Goal: Task Accomplishment & Management: Complete application form

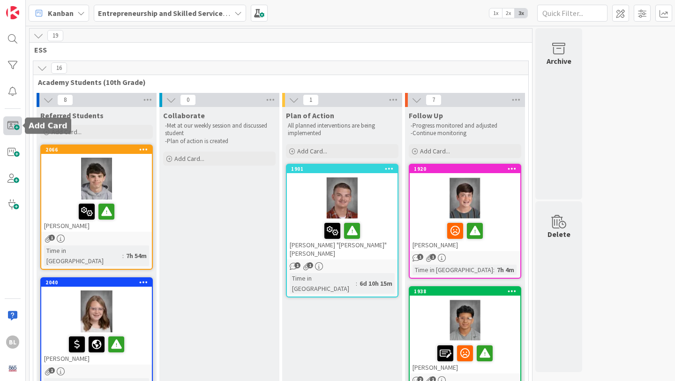
click at [12, 126] on span at bounding box center [12, 125] width 19 height 19
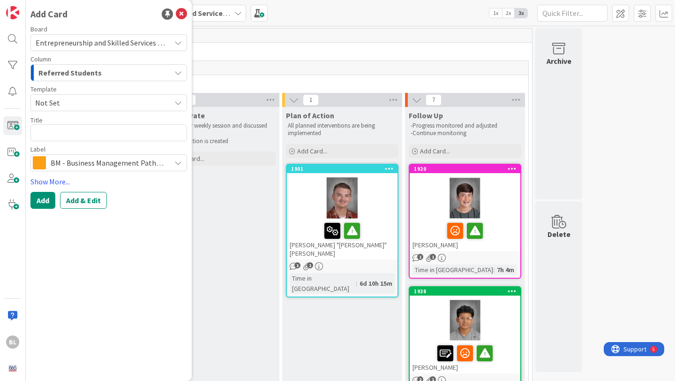
click at [77, 105] on span "Not Set" at bounding box center [99, 103] width 128 height 12
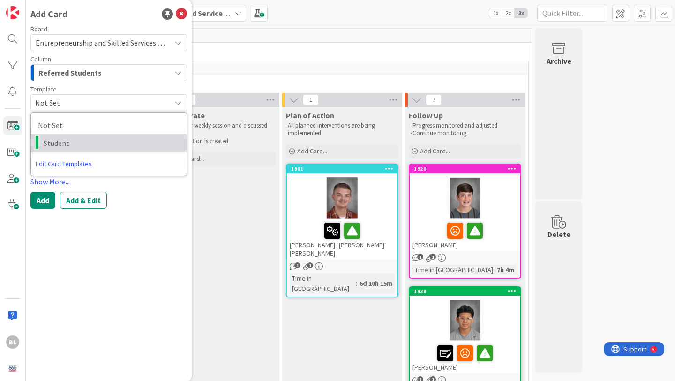
click at [56, 141] on span "Student" at bounding box center [112, 143] width 136 height 12
type textarea "x"
type textarea "Student"
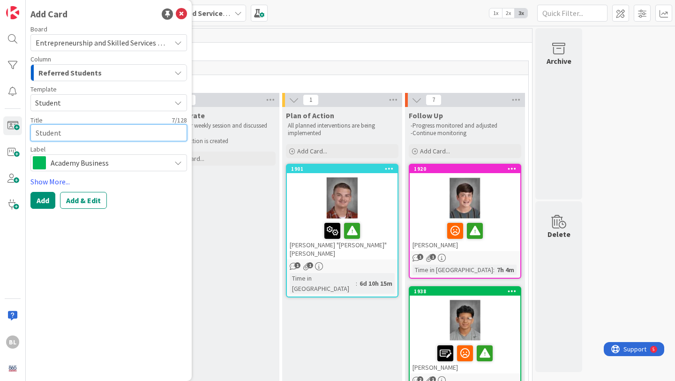
drag, startPoint x: 64, startPoint y: 135, endPoint x: 25, endPoint y: 130, distance: 38.8
click at [25, 130] on div "BL Add Card Board Entrepreneurship and Skilled Services Interventions - [DATE]-…" at bounding box center [13, 190] width 26 height 381
type textarea "x"
type textarea "M"
type textarea "x"
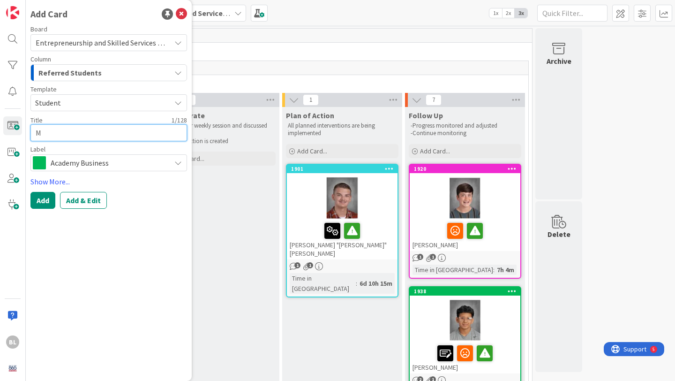
type textarea "Me"
type textarea "x"
type textarea "Mea"
type textarea "x"
type textarea "Meag"
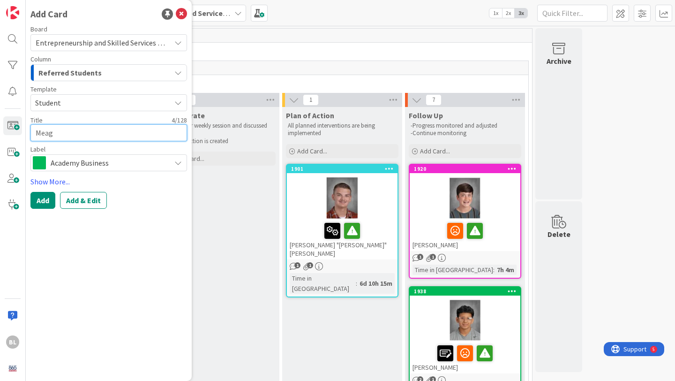
type textarea "x"
type textarea "Meaga"
type textarea "x"
type textarea "Meagan"
type textarea "x"
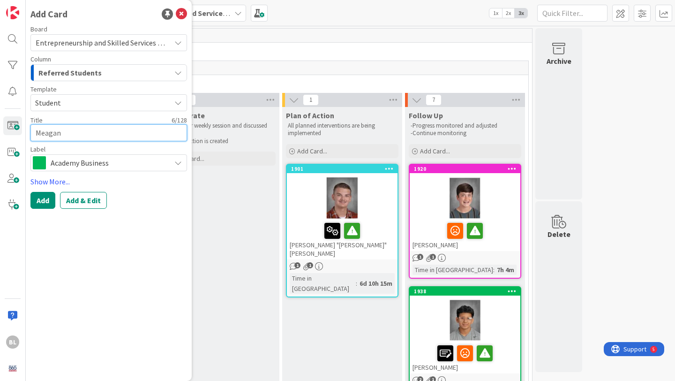
type textarea "Meagan"
type textarea "x"
type textarea "[PERSON_NAME]"
type textarea "x"
type textarea "Meagan Co"
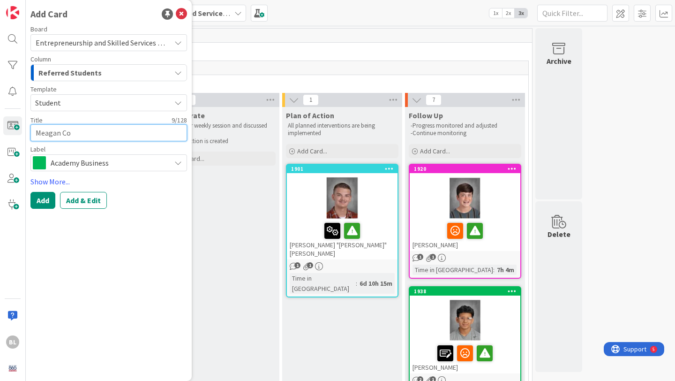
type textarea "x"
type textarea "Meagan Con"
type textarea "x"
type textarea "[PERSON_NAME]"
type textarea "x"
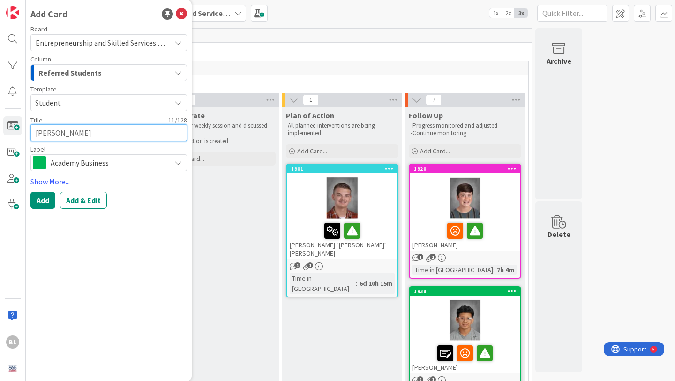
type textarea "[PERSON_NAME]"
type textarea "x"
type textarea "[PERSON_NAME]"
click at [142, 165] on span "Academy Business" at bounding box center [108, 162] width 115 height 13
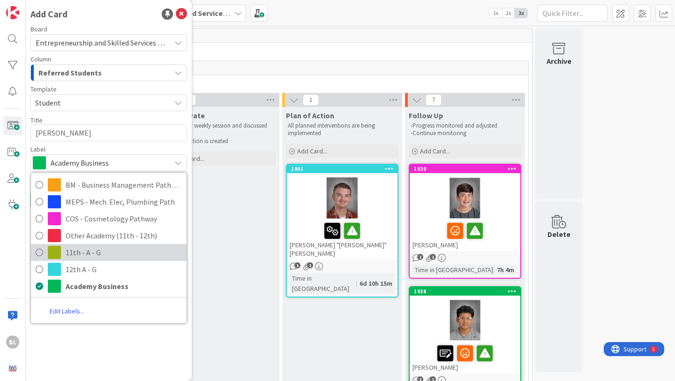
click at [71, 247] on span "11th - A - G" at bounding box center [124, 252] width 116 height 14
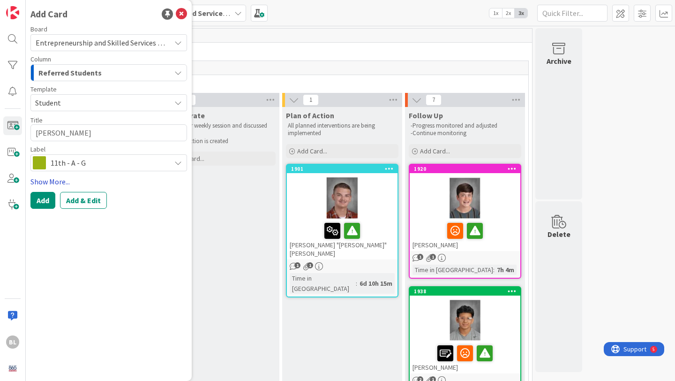
click at [55, 179] on link "Show More..." at bounding box center [108, 181] width 157 height 11
type textarea "x"
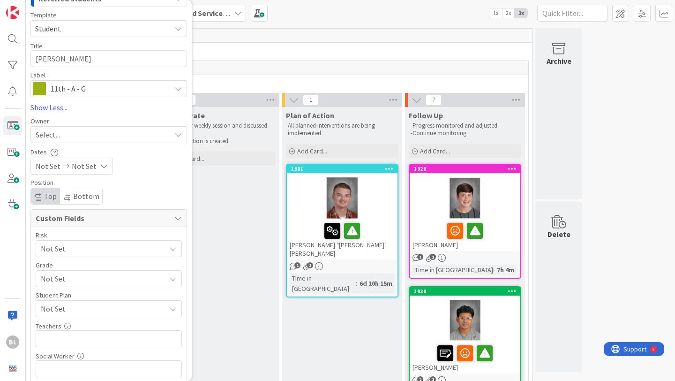
scroll to position [75, 0]
click at [62, 336] on input "text" at bounding box center [109, 337] width 146 height 17
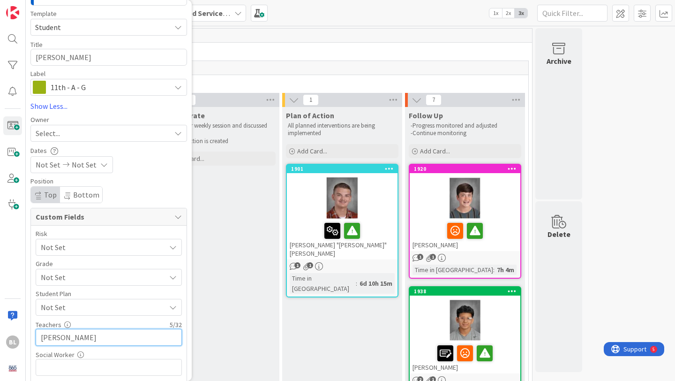
type input "[PERSON_NAME]"
type textarea "x"
type input "[PERSON_NAME],"
type textarea "x"
type input "[PERSON_NAME]"
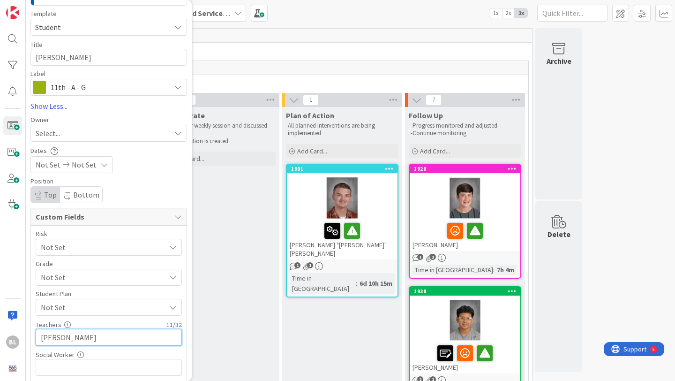
type textarea "x"
type input "[PERSON_NAME]"
type textarea "x"
type input "[PERSON_NAME],Neely,[PERSON_NAME]"
type textarea "x"
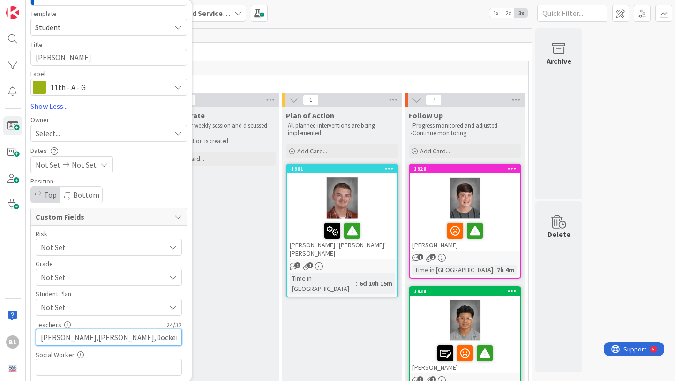
type input "[PERSON_NAME],[PERSON_NAME],Dockery,Alam"
type textarea "x"
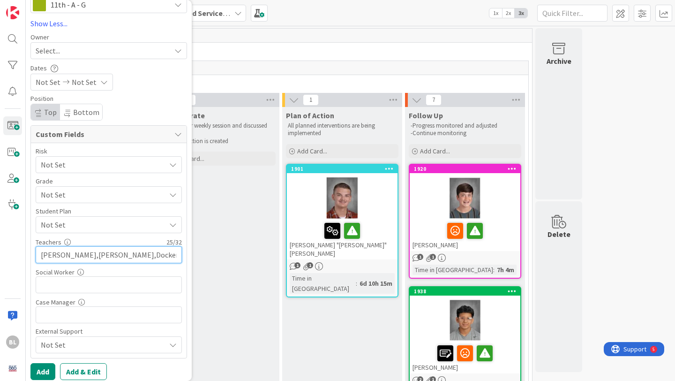
scroll to position [164, 0]
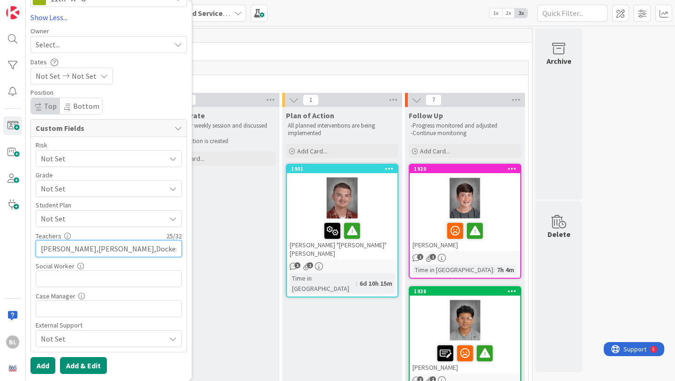
type input "[PERSON_NAME],[PERSON_NAME],Dockery,Alam"
click at [82, 367] on button "Add & Edit" at bounding box center [83, 365] width 47 height 17
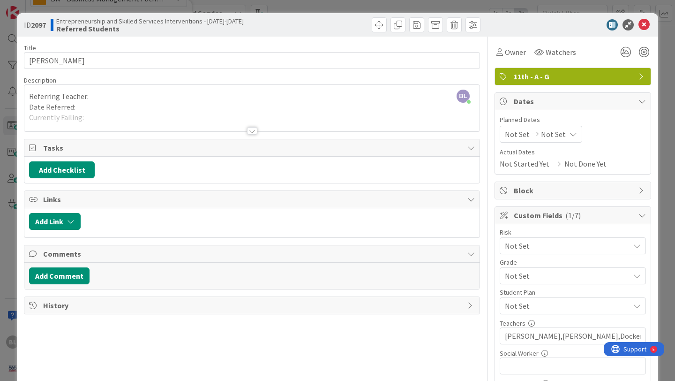
click at [251, 130] on div at bounding box center [252, 130] width 10 height 7
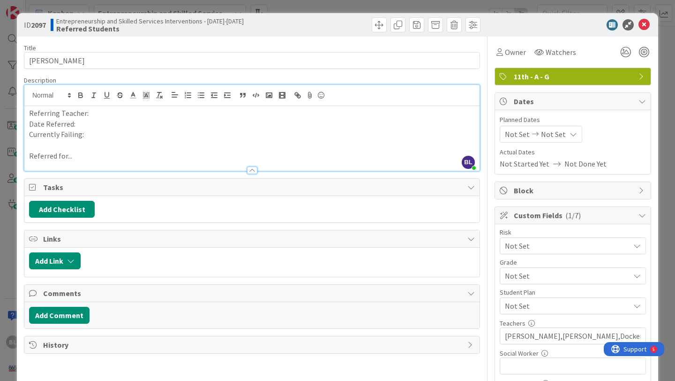
click at [93, 112] on p "Referring Teacher:" at bounding box center [252, 113] width 446 height 11
click at [76, 124] on p "Date Referred:" at bounding box center [252, 124] width 446 height 11
click at [98, 139] on p "Currently Failing:" at bounding box center [252, 134] width 446 height 11
click at [193, 135] on p "Currently Failing: English 3 (32), Algebra 2 (16), Chemisty (48)" at bounding box center [252, 134] width 446 height 11
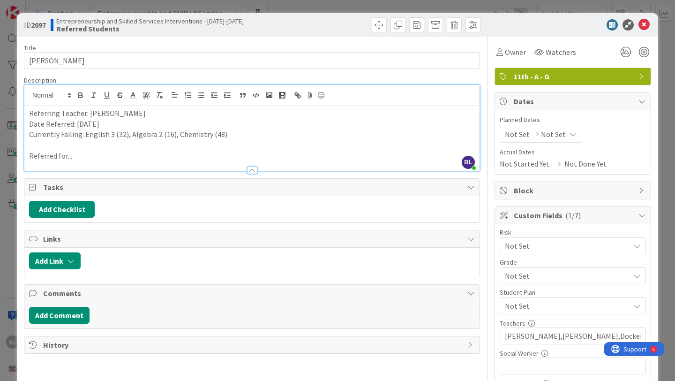
click at [82, 157] on p "Referred for..." at bounding box center [252, 155] width 446 height 11
click at [76, 157] on p "Referred for..." at bounding box center [252, 155] width 446 height 11
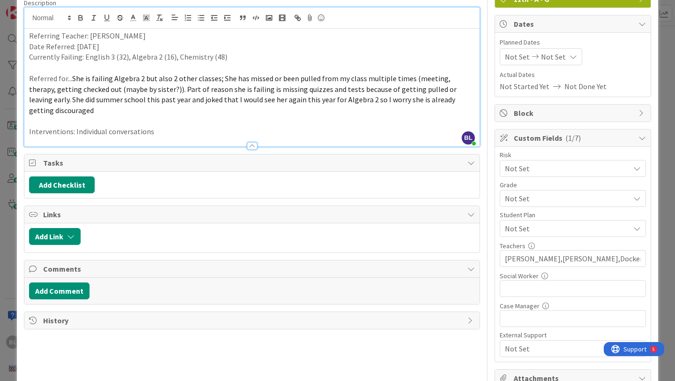
scroll to position [80, 0]
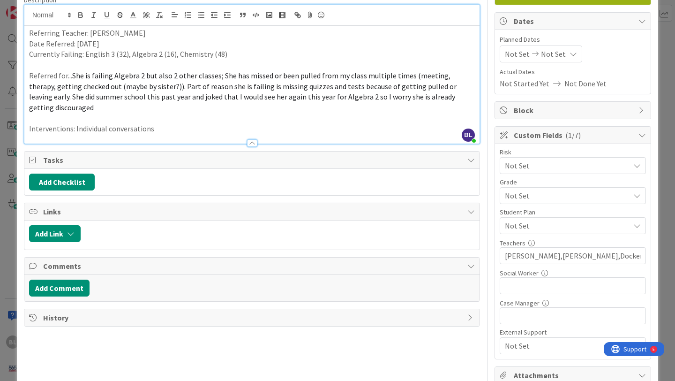
click at [635, 164] on icon at bounding box center [636, 165] width 7 height 7
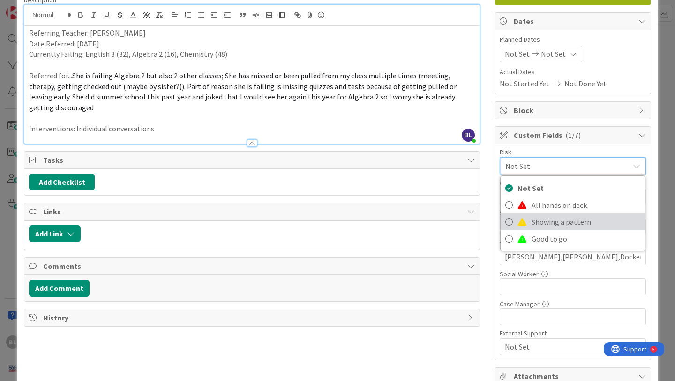
click at [509, 220] on icon at bounding box center [508, 222] width 7 height 14
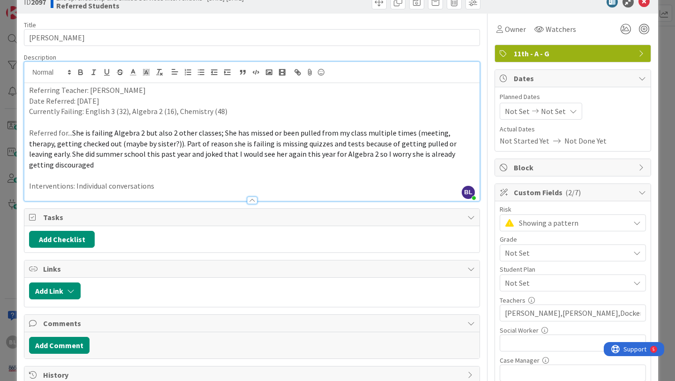
scroll to position [0, 0]
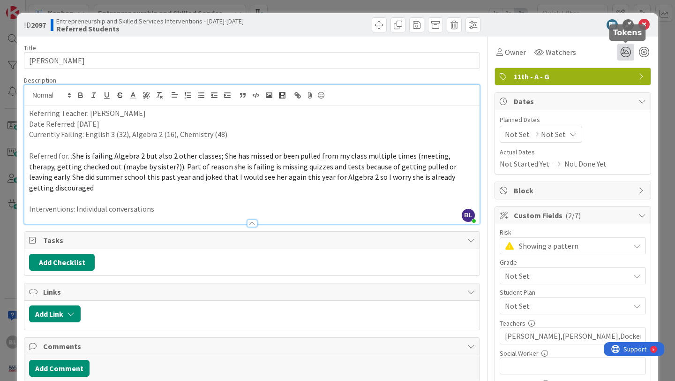
click at [624, 51] on icon at bounding box center [625, 52] width 17 height 17
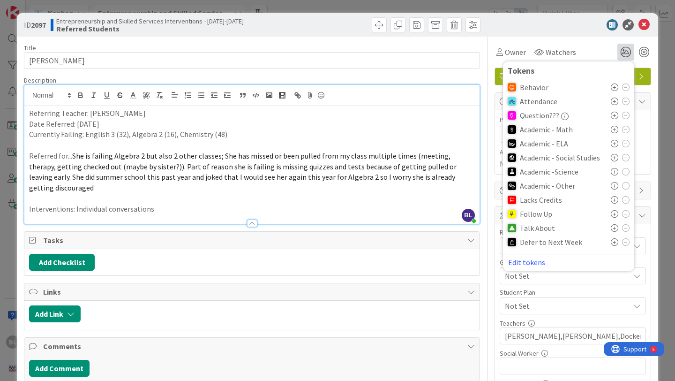
click at [614, 100] on icon at bounding box center [614, 100] width 7 height 7
click at [626, 101] on icon at bounding box center [625, 102] width 7 height 7
click at [613, 129] on icon at bounding box center [614, 129] width 7 height 7
click at [612, 147] on icon at bounding box center [614, 145] width 7 height 7
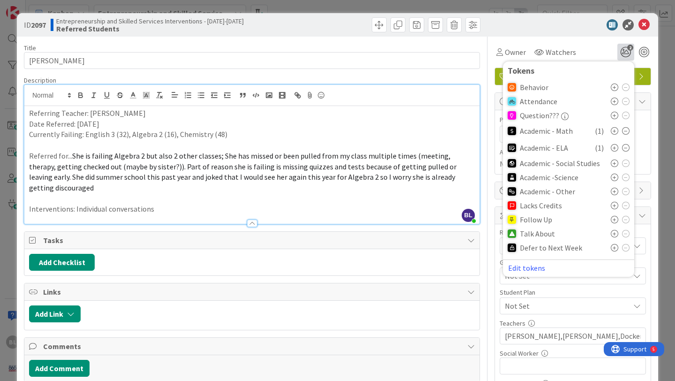
click at [614, 176] on icon at bounding box center [614, 176] width 7 height 7
click at [615, 235] on icon at bounding box center [614, 235] width 7 height 7
click at [625, 48] on icon "4" at bounding box center [625, 52] width 17 height 17
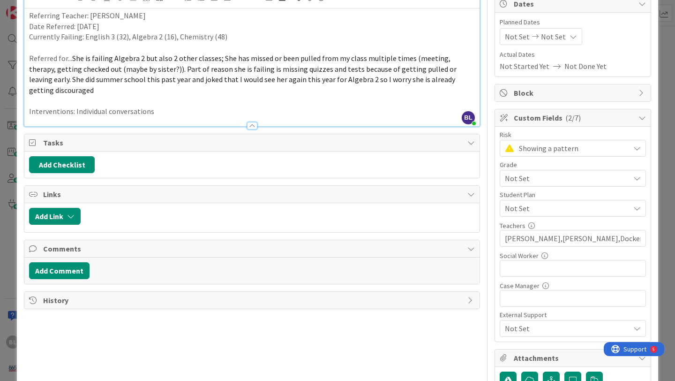
scroll to position [98, 0]
click at [634, 209] on icon at bounding box center [636, 207] width 7 height 7
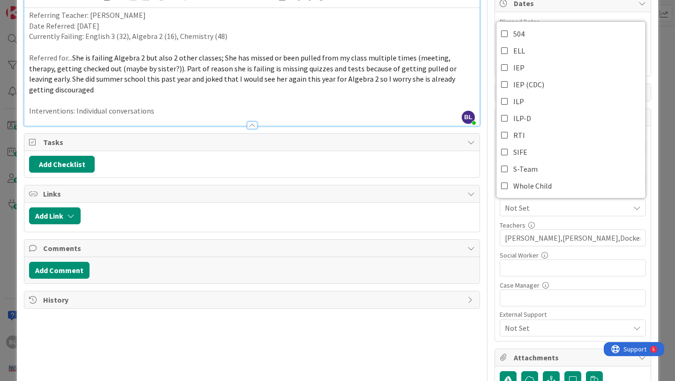
click at [634, 209] on icon at bounding box center [636, 207] width 7 height 7
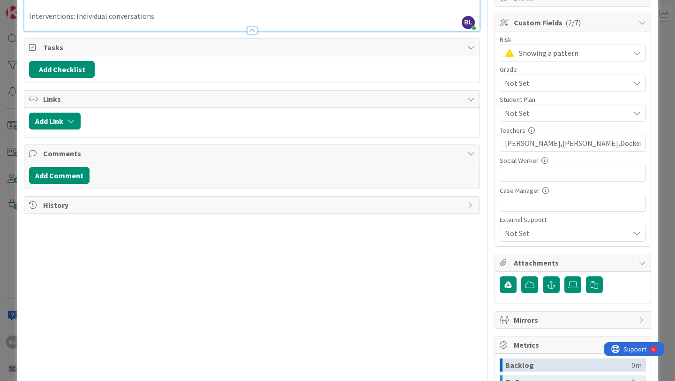
scroll to position [205, 0]
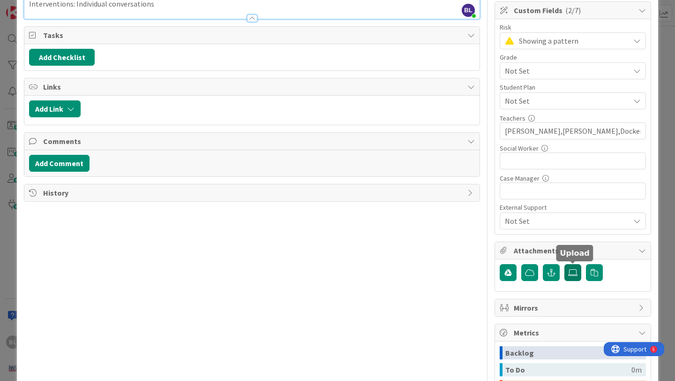
click at [570, 273] on icon at bounding box center [572, 272] width 9 height 7
click at [564, 264] on input "file" at bounding box center [564, 264] width 0 height 0
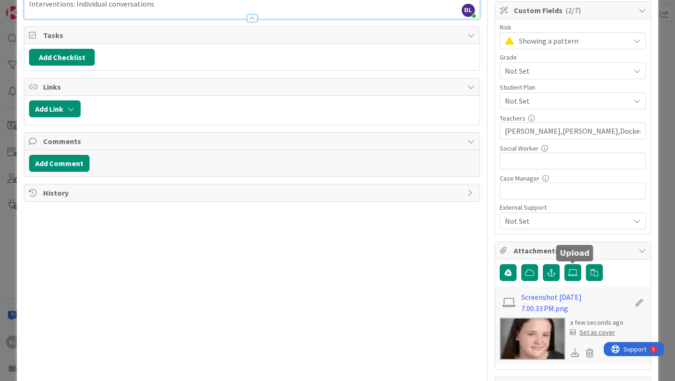
click at [593, 332] on div "Set as cover" at bounding box center [592, 332] width 45 height 10
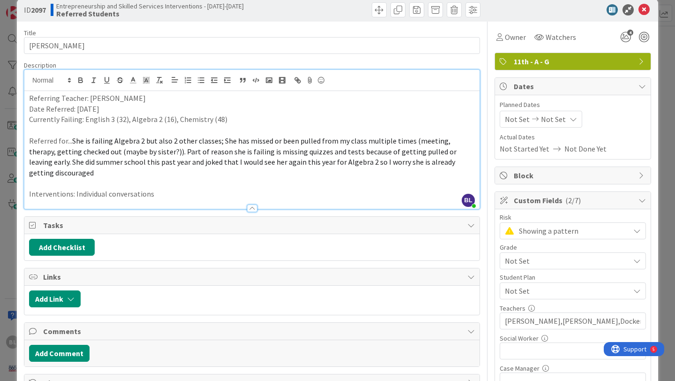
scroll to position [0, 0]
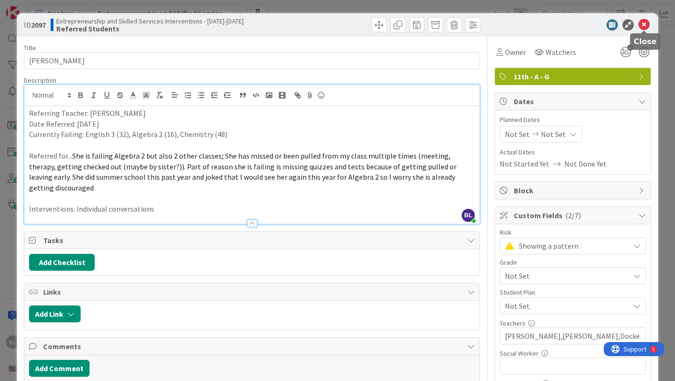
click at [644, 24] on icon at bounding box center [643, 24] width 11 height 11
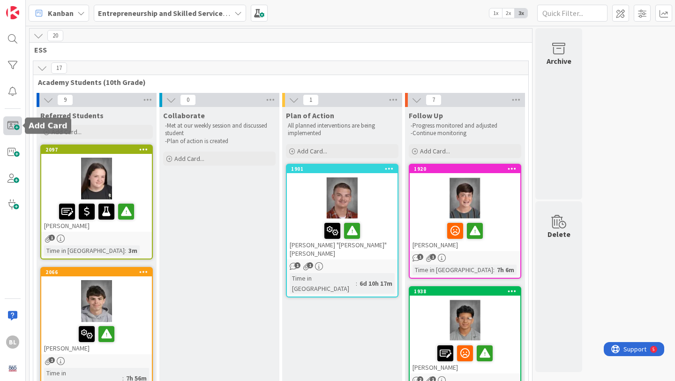
click at [11, 123] on span at bounding box center [12, 125] width 19 height 19
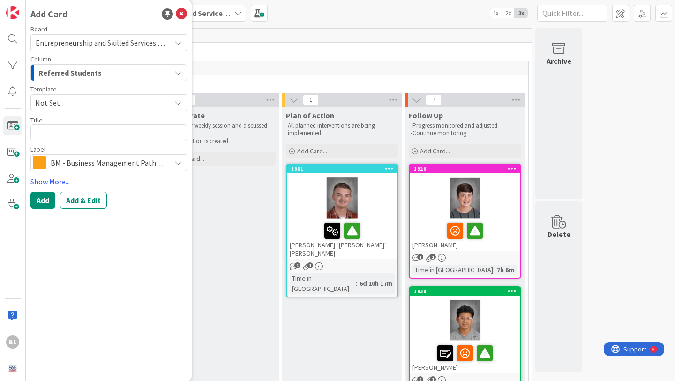
click at [72, 101] on span "Not Set" at bounding box center [99, 103] width 128 height 12
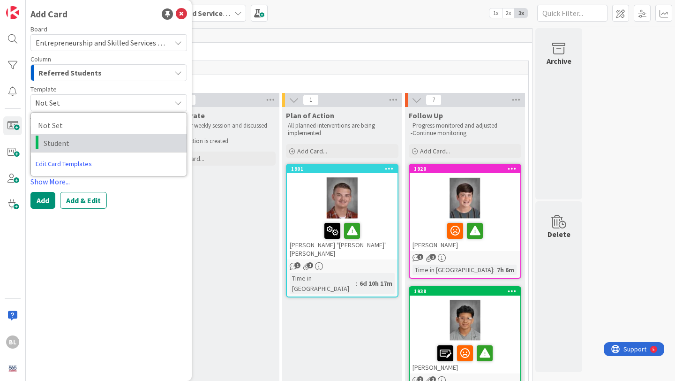
click at [54, 143] on span "Student" at bounding box center [112, 143] width 136 height 12
type textarea "x"
type textarea "Student"
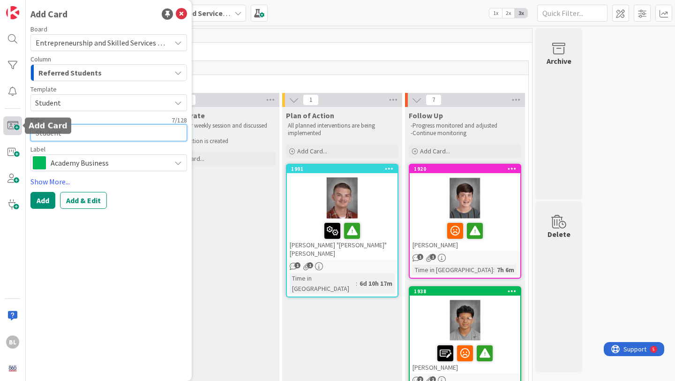
drag, startPoint x: 65, startPoint y: 133, endPoint x: 10, endPoint y: 129, distance: 55.0
click at [10, 129] on div "BL Add Card Board Entrepreneurship and Skilled Services Interventions - [DATE]-…" at bounding box center [13, 190] width 26 height 381
type textarea "x"
type textarea "c"
type textarea "x"
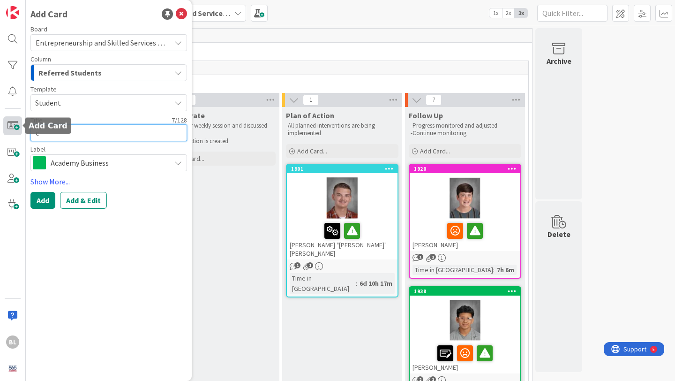
type textarea "co"
type textarea "x"
type textarea "colb"
type textarea "x"
type textarea "colby"
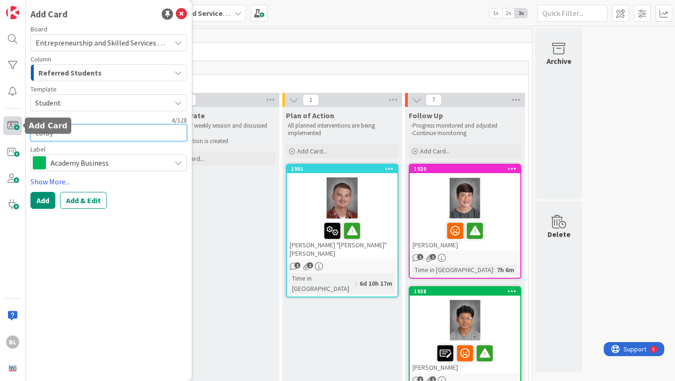
type textarea "x"
type textarea "colby"
type textarea "x"
type textarea "colby M"
type textarea "x"
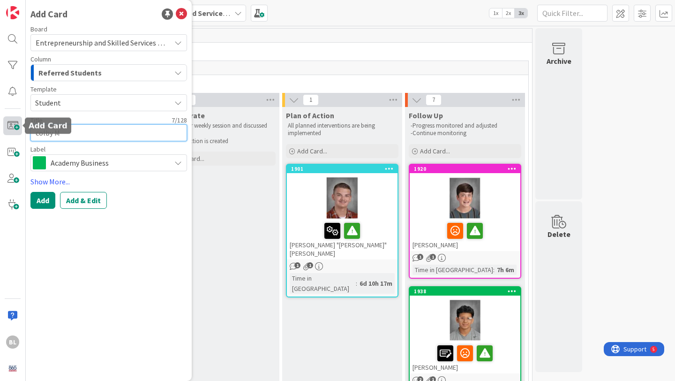
type textarea "colby My"
type textarea "x"
type textarea "[PERSON_NAME]"
type textarea "x"
type textarea "[PERSON_NAME]"
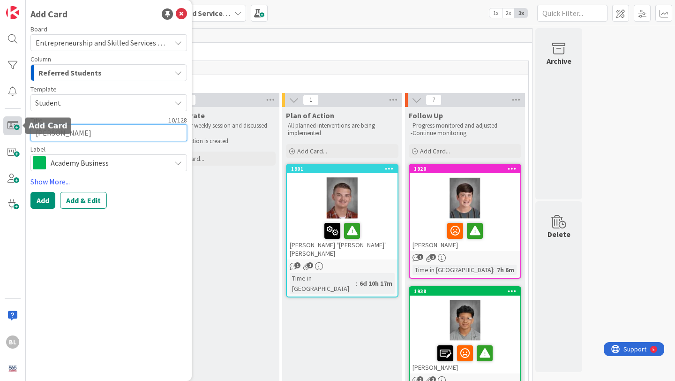
type textarea "x"
type textarea "[PERSON_NAME]"
type textarea "x"
type textarea "[PERSON_NAME]"
click at [38, 133] on textarea "[PERSON_NAME]" at bounding box center [108, 132] width 157 height 17
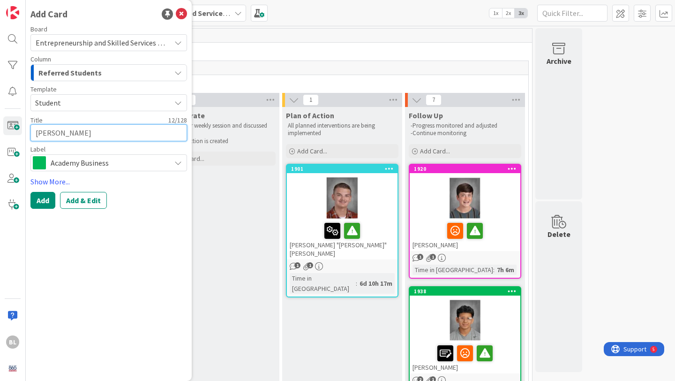
type textarea "x"
type textarea "[PERSON_NAME]"
type textarea "x"
type textarea "[PERSON_NAME]"
click at [158, 163] on span "Academy Business" at bounding box center [108, 162] width 115 height 13
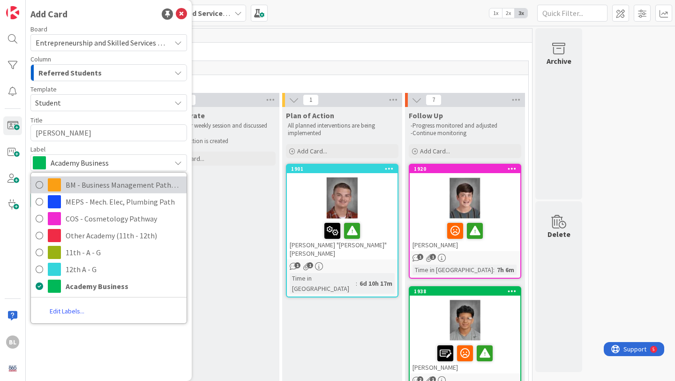
click at [38, 182] on icon at bounding box center [39, 185] width 7 height 14
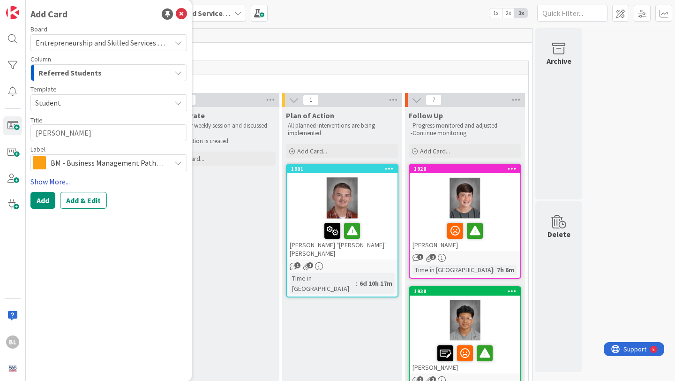
click at [56, 180] on link "Show More..." at bounding box center [108, 181] width 157 height 11
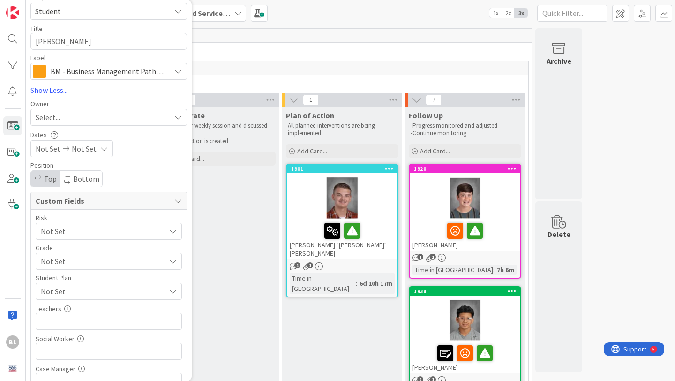
scroll to position [94, 0]
click at [65, 265] on div "Not Set" at bounding box center [109, 258] width 146 height 17
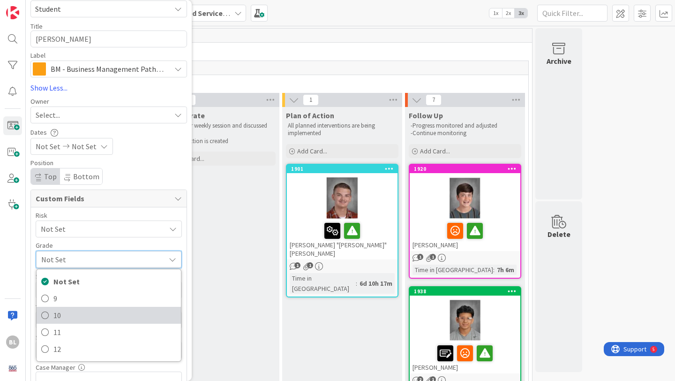
click at [55, 314] on span "10" at bounding box center [114, 315] width 123 height 14
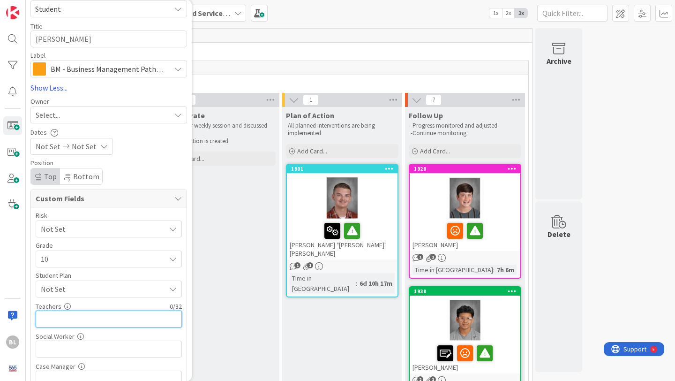
click at [53, 320] on input "text" at bounding box center [109, 318] width 146 height 17
type textarea "x"
type input "[PERSON_NAME],D.Pol"
type textarea "x"
type input "[PERSON_NAME],[PERSON_NAME]"
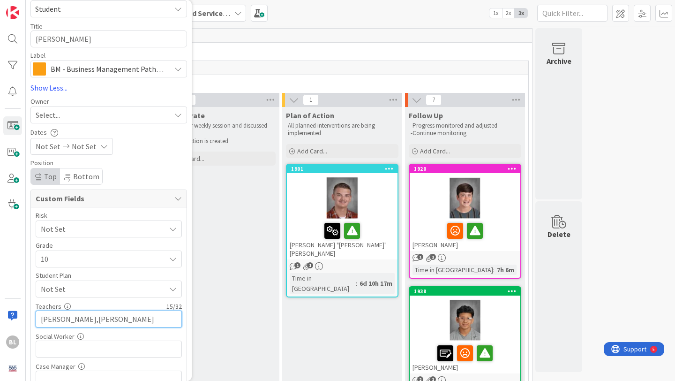
type textarea "x"
type input "[PERSON_NAME],[PERSON_NAME],"
type textarea "x"
type input "[PERSON_NAME],[PERSON_NAME], [PERSON_NAME]"
type textarea "x"
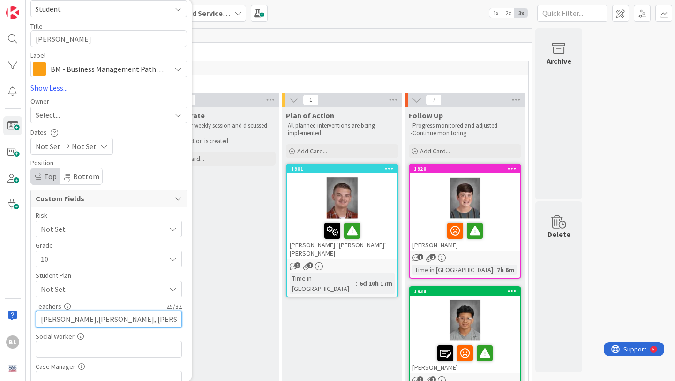
type input "[PERSON_NAME],[PERSON_NAME], [PERSON_NAME],"
type textarea "x"
type input "[PERSON_NAME],[PERSON_NAME], [GEOGRAPHIC_DATA][PERSON_NAME][GEOGRAPHIC_DATA]"
type textarea "x"
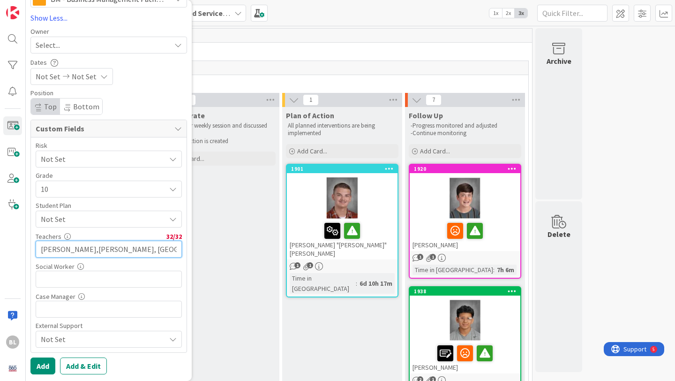
scroll to position [164, 0]
type input "[PERSON_NAME],[PERSON_NAME], [GEOGRAPHIC_DATA][PERSON_NAME][GEOGRAPHIC_DATA]"
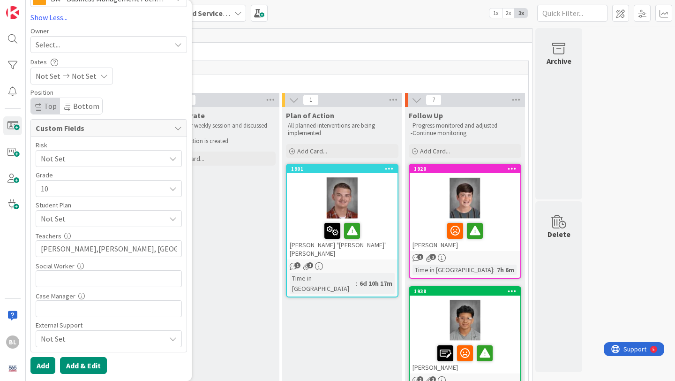
click at [91, 364] on button "Add & Edit" at bounding box center [83, 365] width 47 height 17
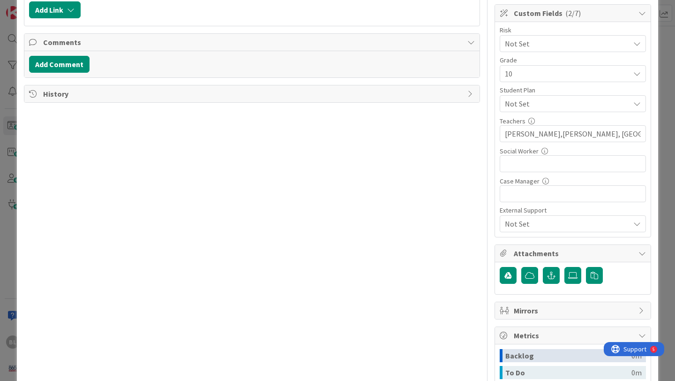
scroll to position [222, 0]
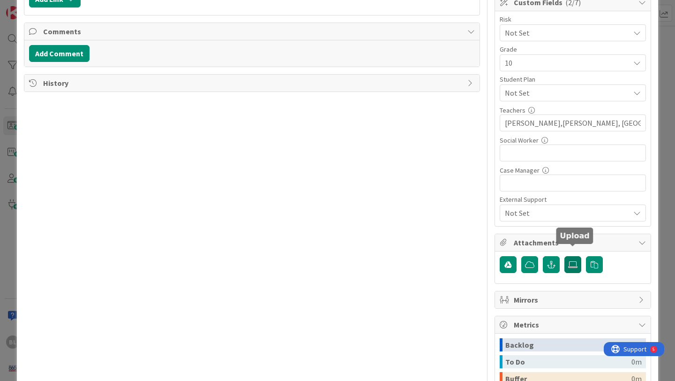
click at [575, 261] on icon at bounding box center [572, 264] width 9 height 7
click at [564, 256] on input "file" at bounding box center [564, 256] width 0 height 0
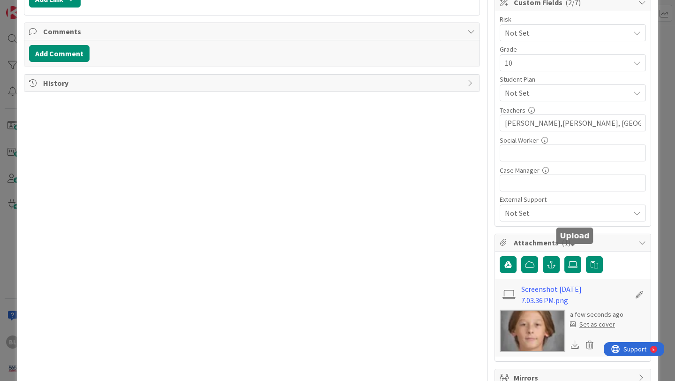
click at [598, 319] on div "Set as cover" at bounding box center [592, 324] width 45 height 10
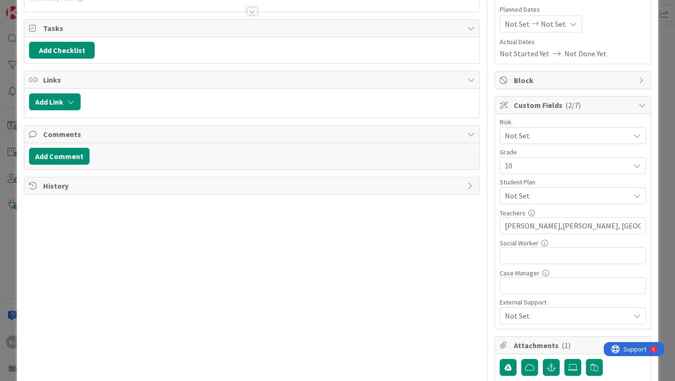
scroll to position [0, 0]
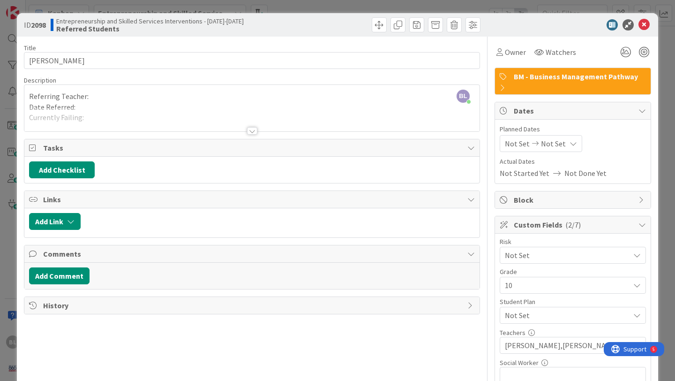
click at [253, 130] on div at bounding box center [252, 130] width 10 height 7
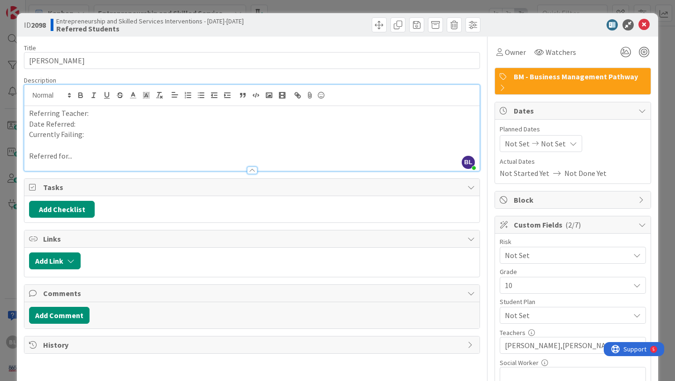
click at [92, 113] on p "Referring Teacher:" at bounding box center [252, 113] width 446 height 11
click at [79, 122] on p "Date Referred:" at bounding box center [252, 124] width 446 height 11
click at [91, 134] on p "Currently Failing:" at bounding box center [252, 134] width 446 height 11
click at [81, 155] on p "Referred for..." at bounding box center [252, 155] width 446 height 11
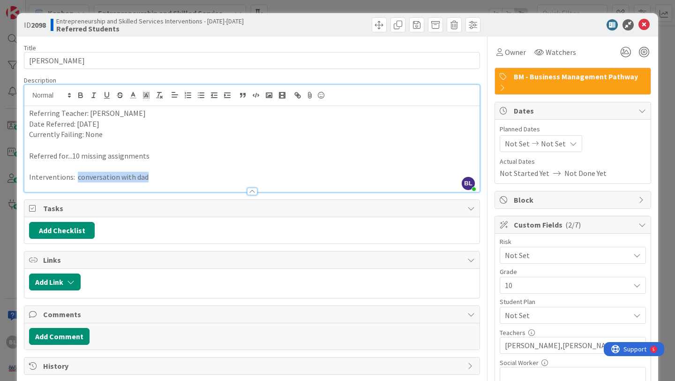
drag, startPoint x: 150, startPoint y: 178, endPoint x: 76, endPoint y: 178, distance: 73.6
click at [76, 178] on p "Interventions: conversation with dad" at bounding box center [252, 177] width 446 height 11
click at [628, 50] on icon at bounding box center [625, 52] width 17 height 17
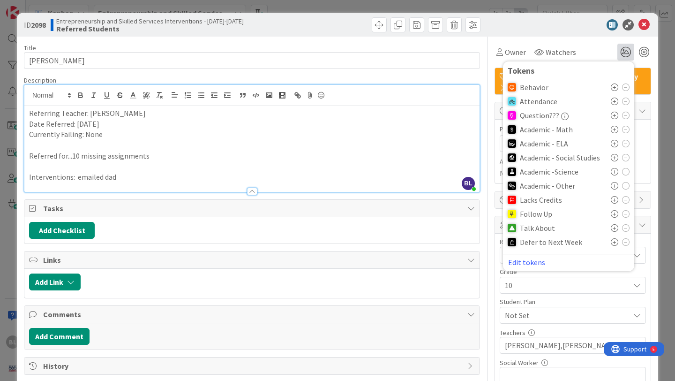
click at [613, 185] on icon at bounding box center [614, 185] width 7 height 7
click at [614, 229] on icon at bounding box center [614, 230] width 7 height 7
click at [643, 26] on icon at bounding box center [643, 24] width 11 height 11
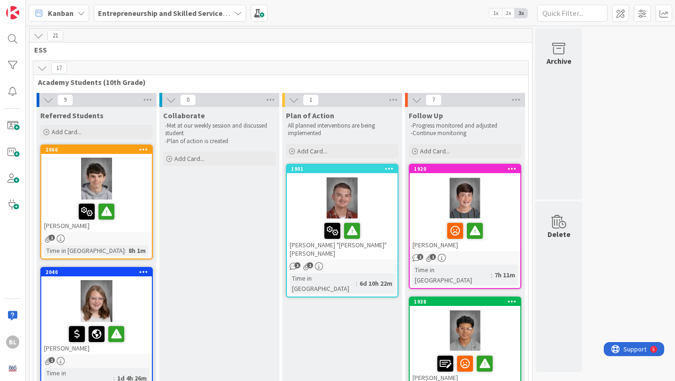
click at [39, 36] on icon at bounding box center [38, 35] width 10 height 10
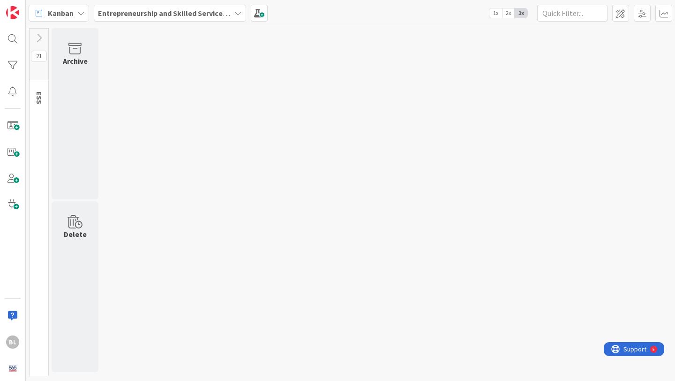
click at [40, 36] on icon at bounding box center [39, 38] width 10 height 10
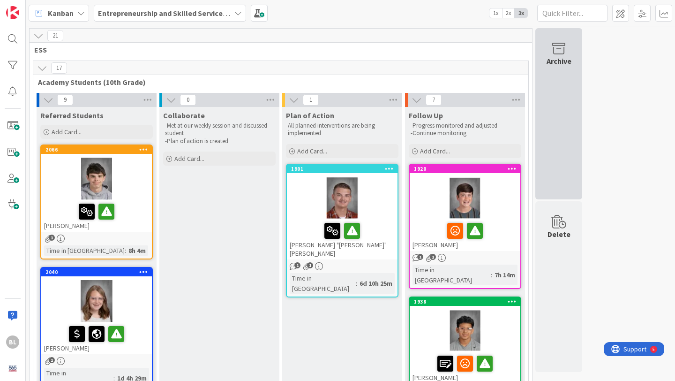
click at [558, 51] on icon at bounding box center [559, 48] width 36 height 13
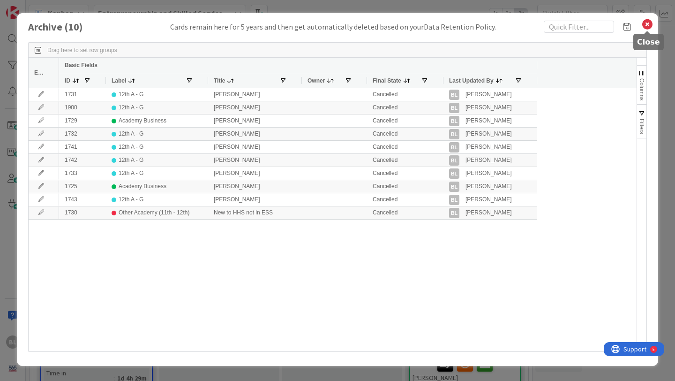
click at [649, 21] on icon at bounding box center [647, 24] width 12 height 13
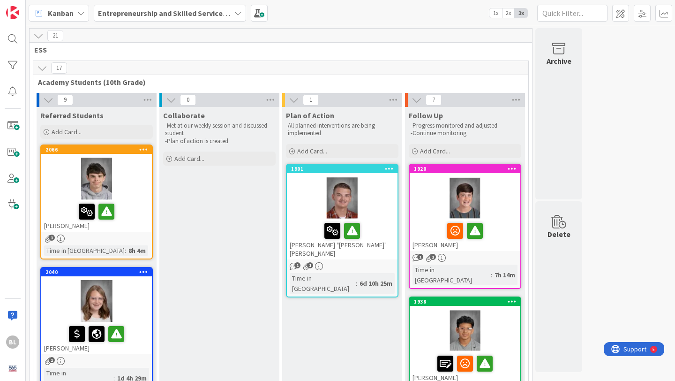
click at [497, 13] on span "1x" at bounding box center [495, 12] width 13 height 9
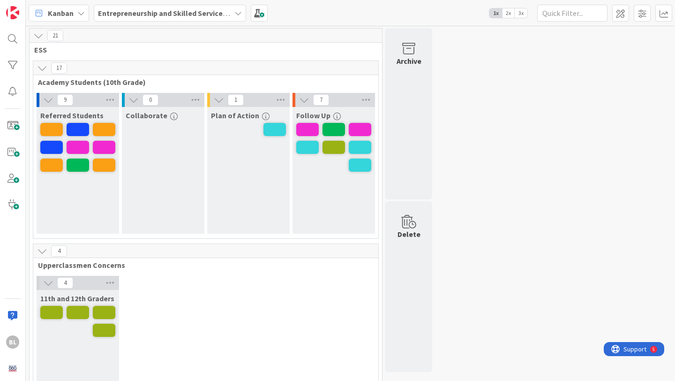
click at [510, 11] on span "2x" at bounding box center [508, 12] width 13 height 9
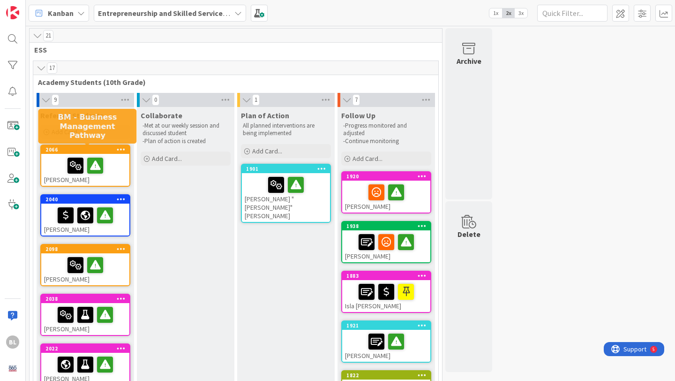
click at [106, 147] on div "2066" at bounding box center [87, 149] width 84 height 7
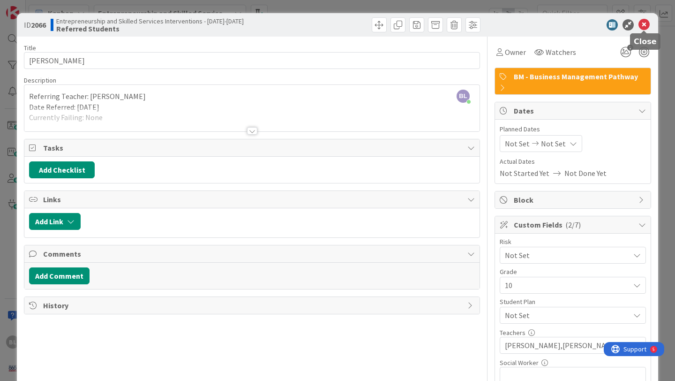
click at [644, 24] on icon at bounding box center [643, 24] width 11 height 11
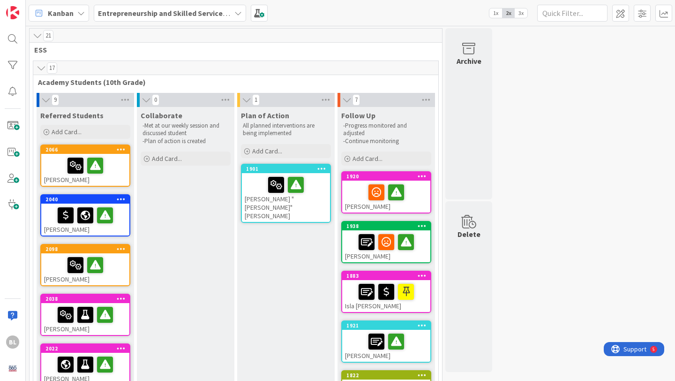
click at [520, 15] on span "3x" at bounding box center [521, 12] width 13 height 9
